Goal: Find specific page/section: Find specific page/section

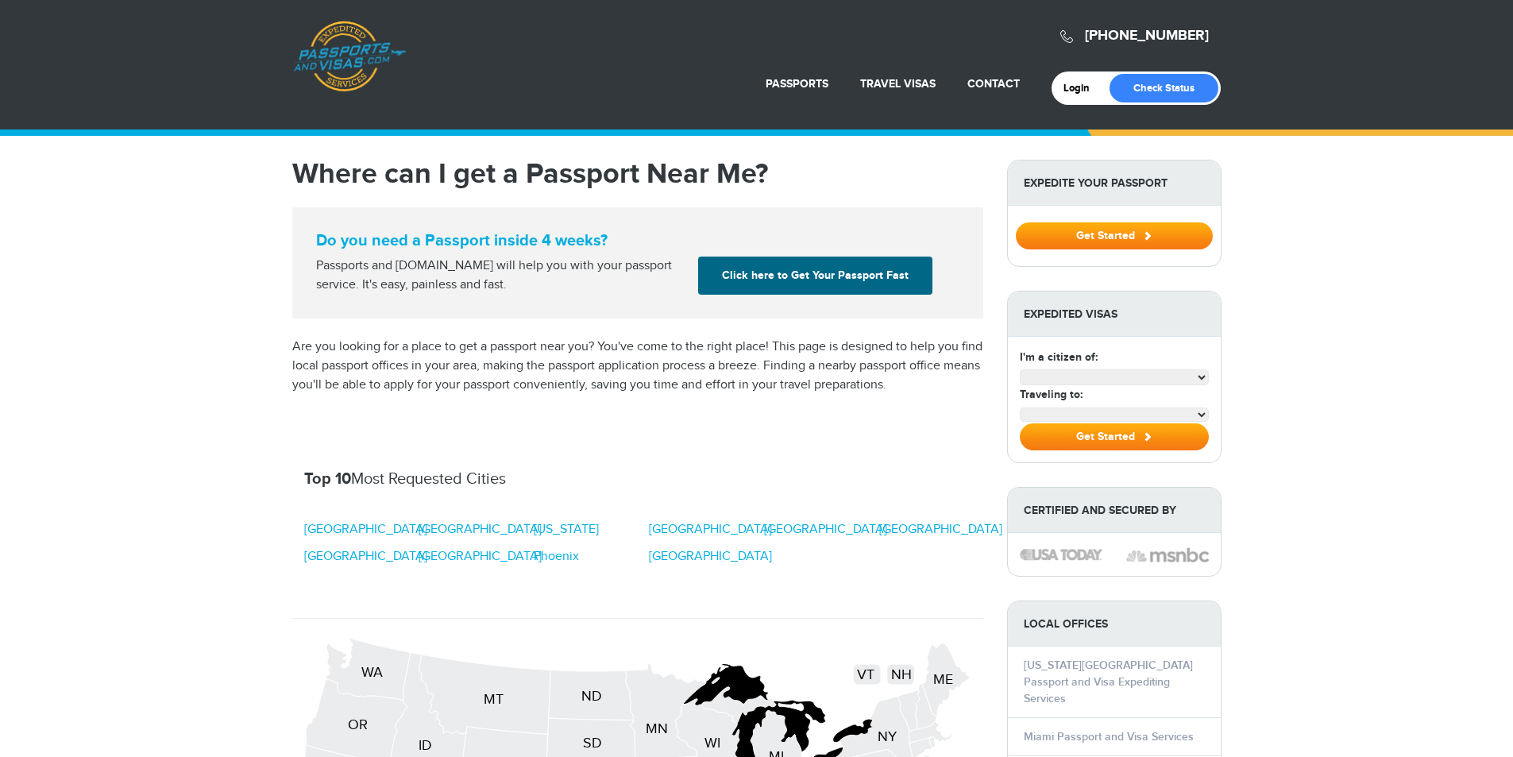
select select "**********"
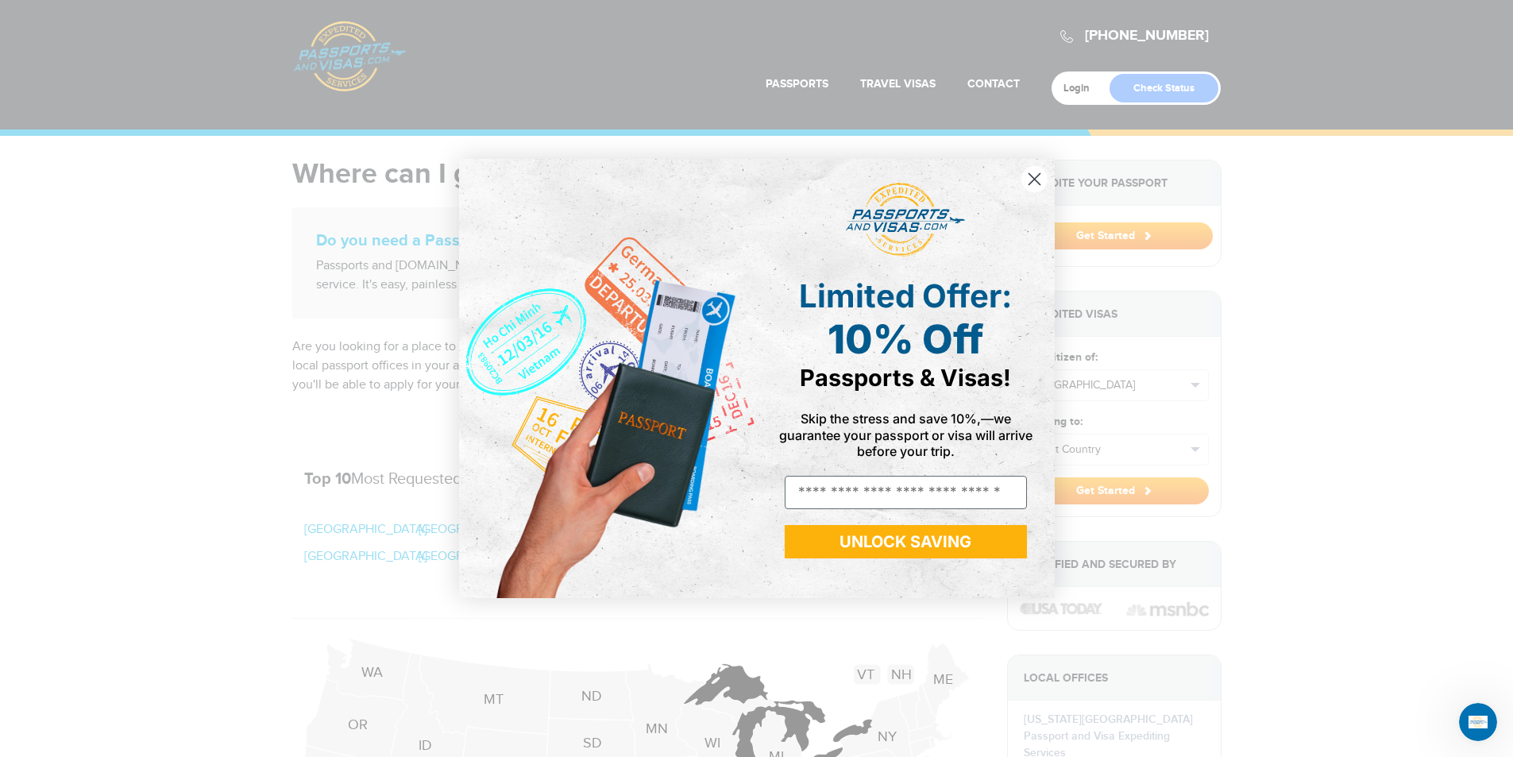
click at [1029, 179] on circle "Close dialog" at bounding box center [1033, 179] width 26 height 26
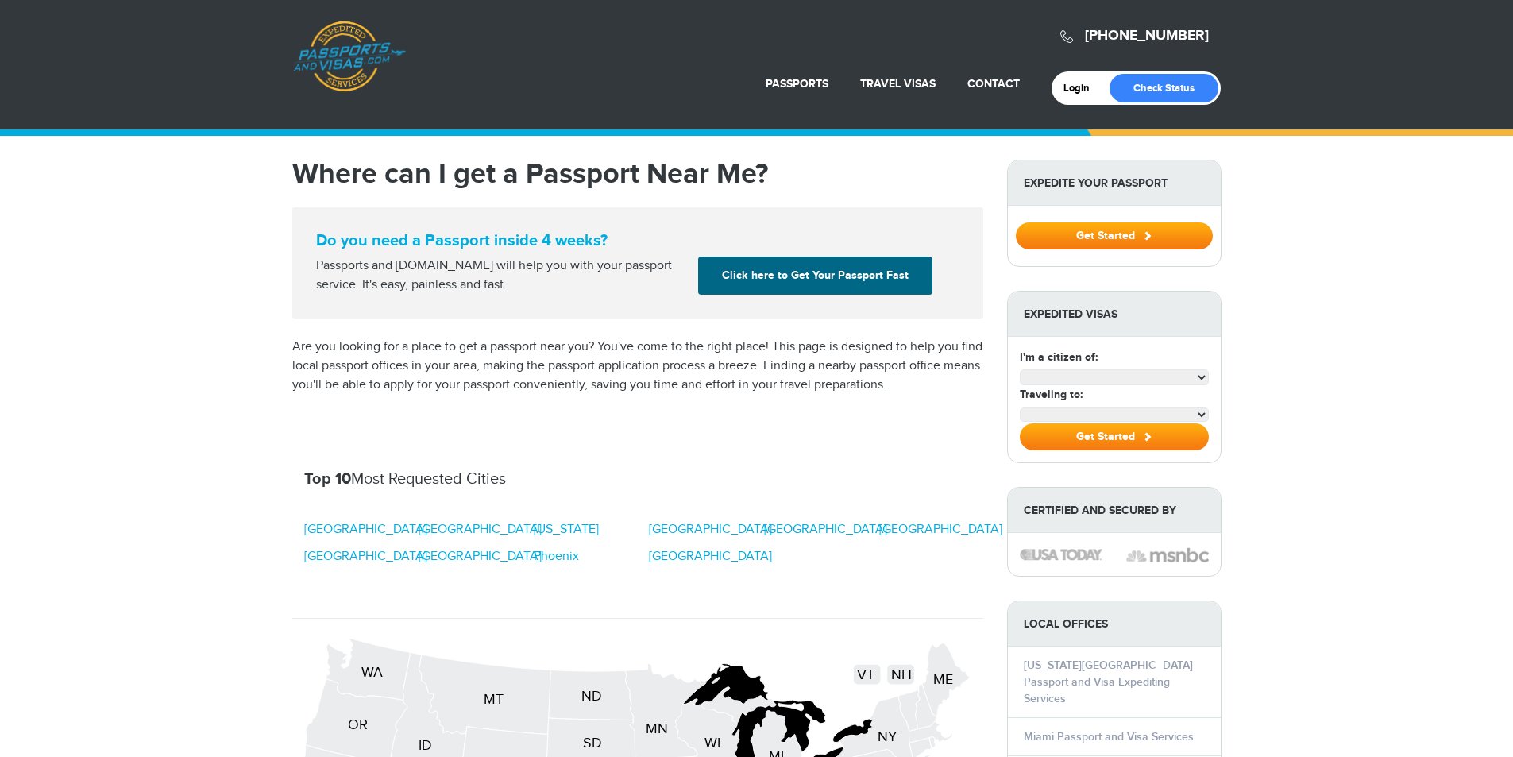
select select "**********"
